Goal: Task Accomplishment & Management: Manage account settings

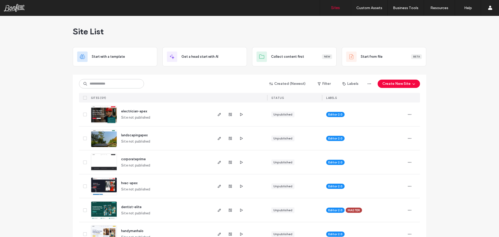
click at [130, 110] on span "electrician-apex" at bounding box center [134, 111] width 26 height 4
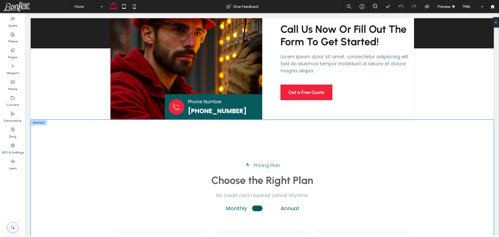
scroll to position [1560, 0]
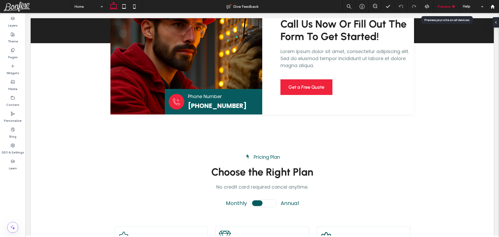
click at [442, 3] on div "Preview" at bounding box center [447, 6] width 27 height 13
click at [444, 7] on span "Preview" at bounding box center [444, 6] width 13 height 4
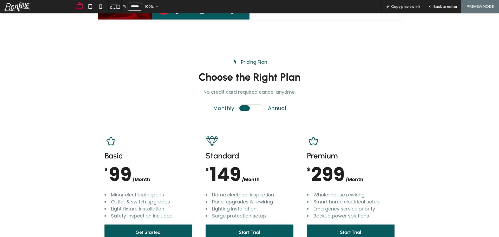
scroll to position [1659, 0]
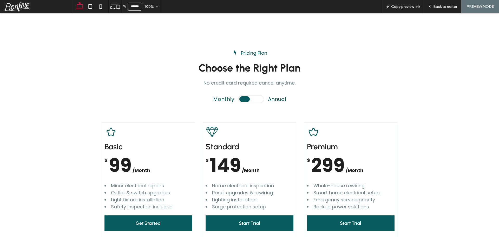
click at [248, 100] on icon at bounding box center [251, 99] width 26 height 8
click at [246, 100] on icon at bounding box center [251, 99] width 26 height 8
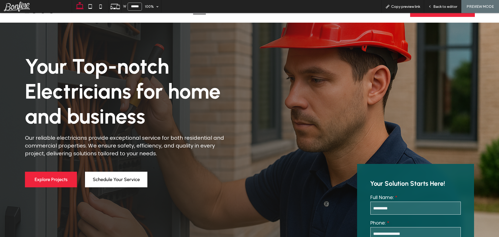
scroll to position [0, 0]
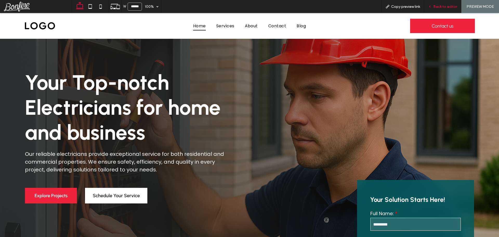
click at [441, 7] on span "Back to editor" at bounding box center [446, 6] width 24 height 4
